Goal: Download file/media

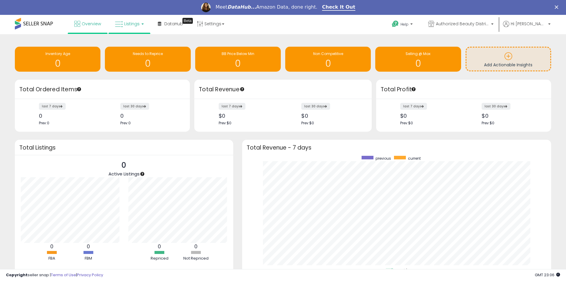
click at [133, 20] on link "Listings" at bounding box center [129, 24] width 38 height 18
click at [135, 65] on icon at bounding box center [134, 66] width 31 height 9
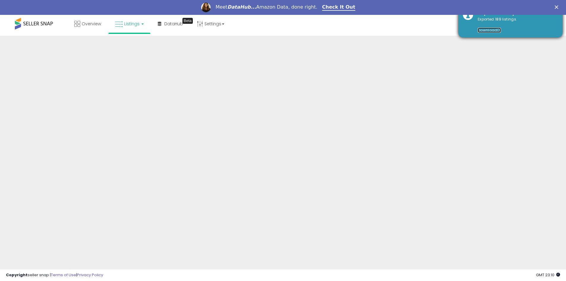
click at [481, 29] on link "Download" at bounding box center [488, 30] width 23 height 5
